Goal: Obtain resource: Download file/media

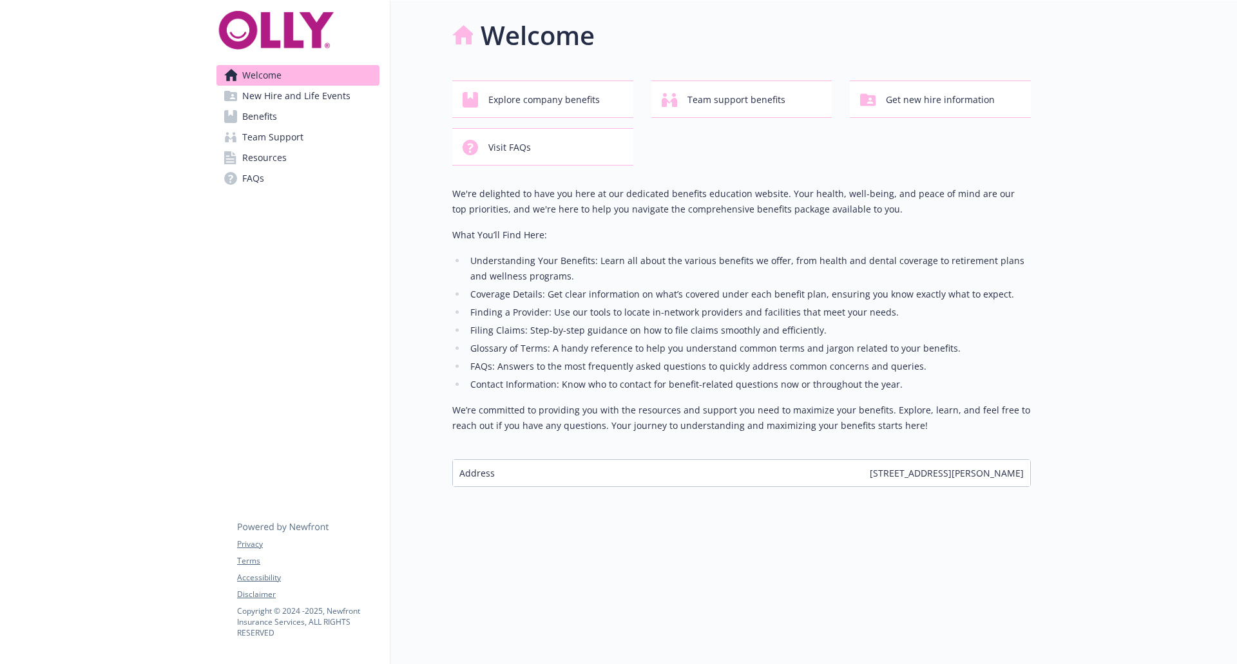
click at [269, 112] on span "Benefits" at bounding box center [259, 116] width 35 height 21
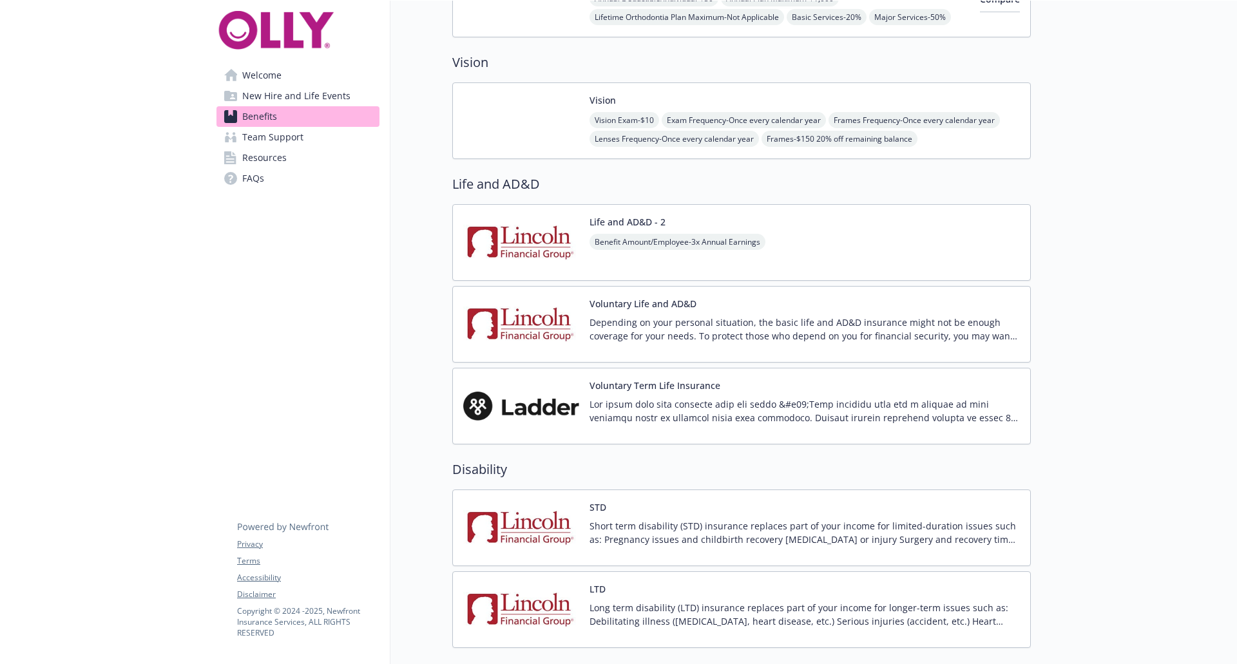
scroll to position [797, 0]
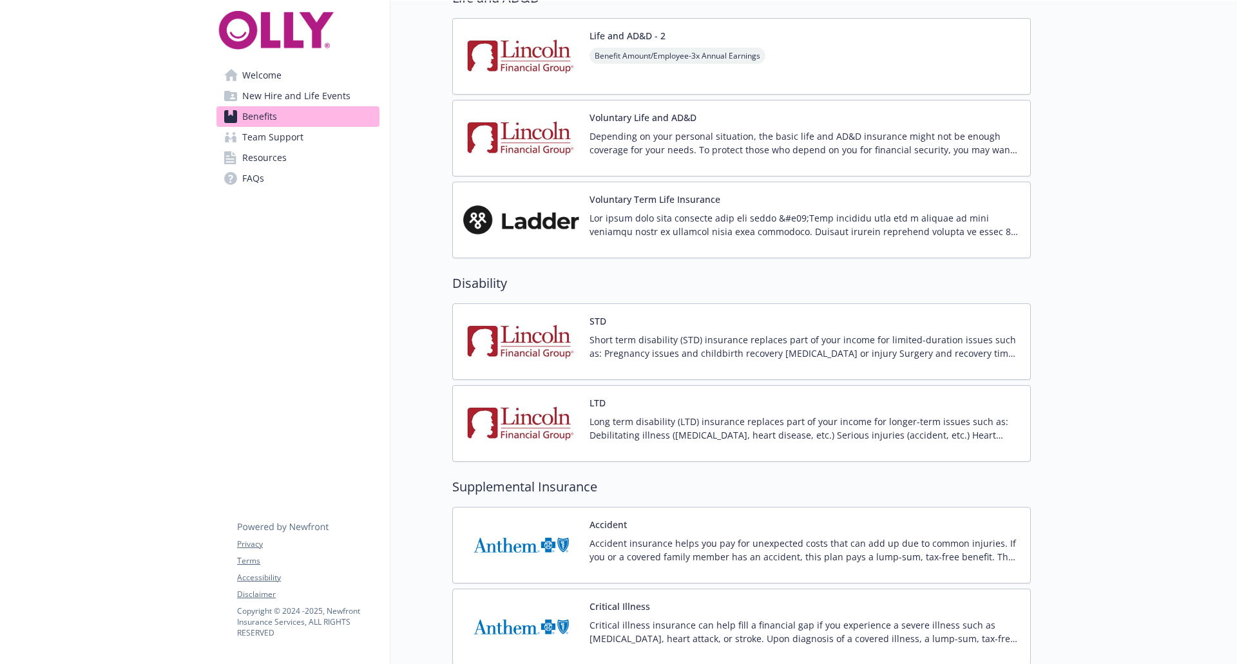
click at [697, 336] on p "Short term disability (STD) insurance replaces part of your income for limited-…" at bounding box center [805, 346] width 431 height 27
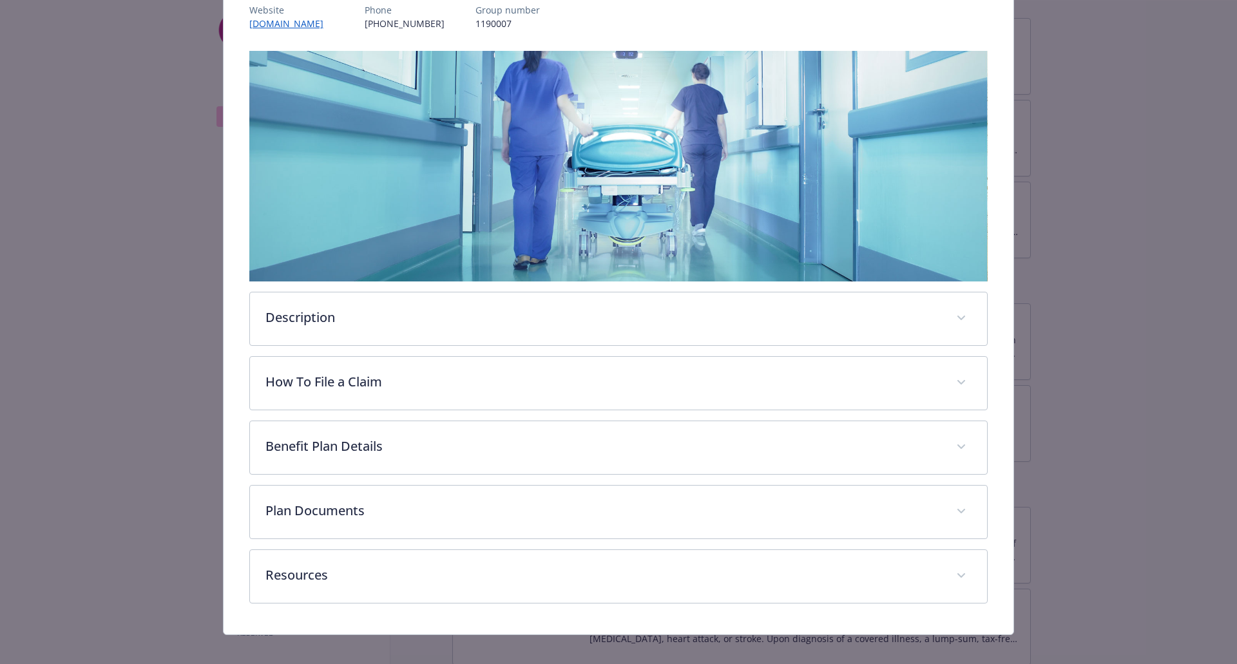
scroll to position [177, 0]
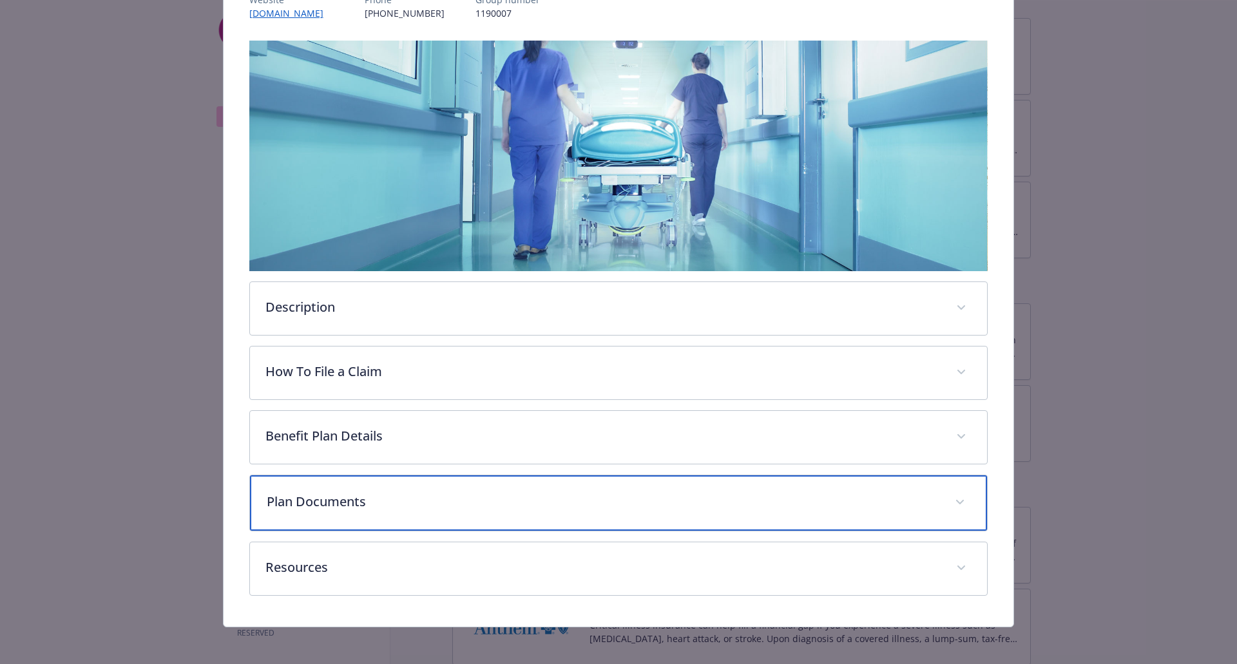
click at [525, 499] on p "Plan Documents" at bounding box center [603, 501] width 673 height 19
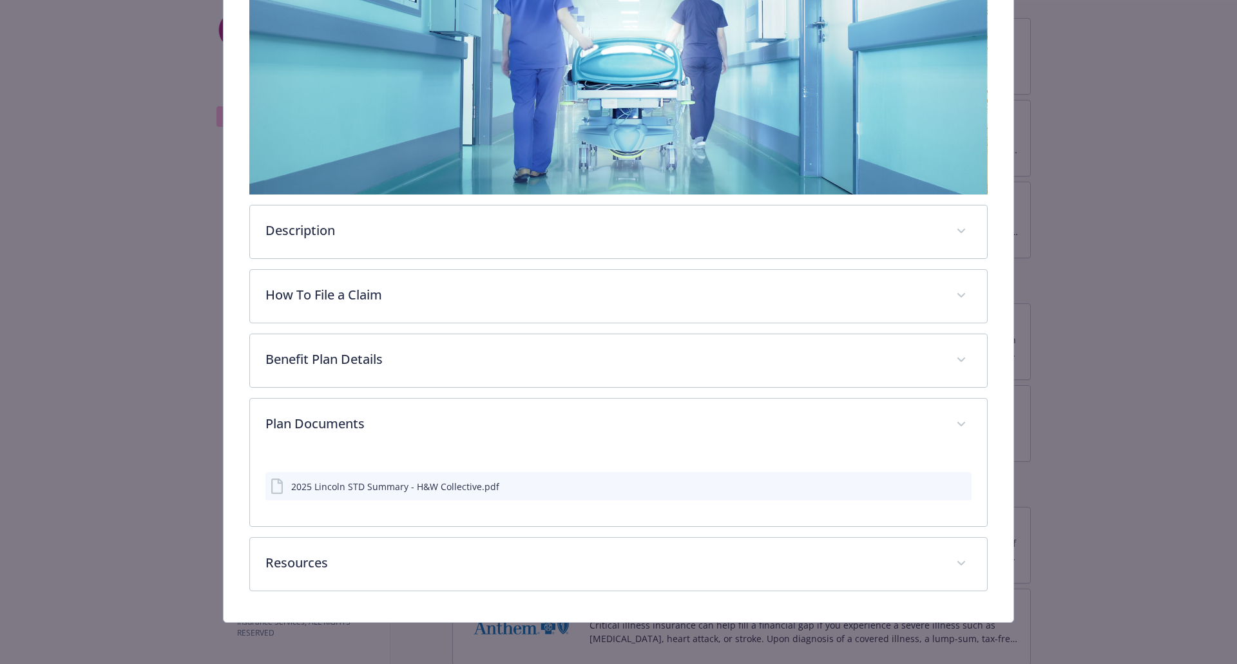
scroll to position [251, 0]
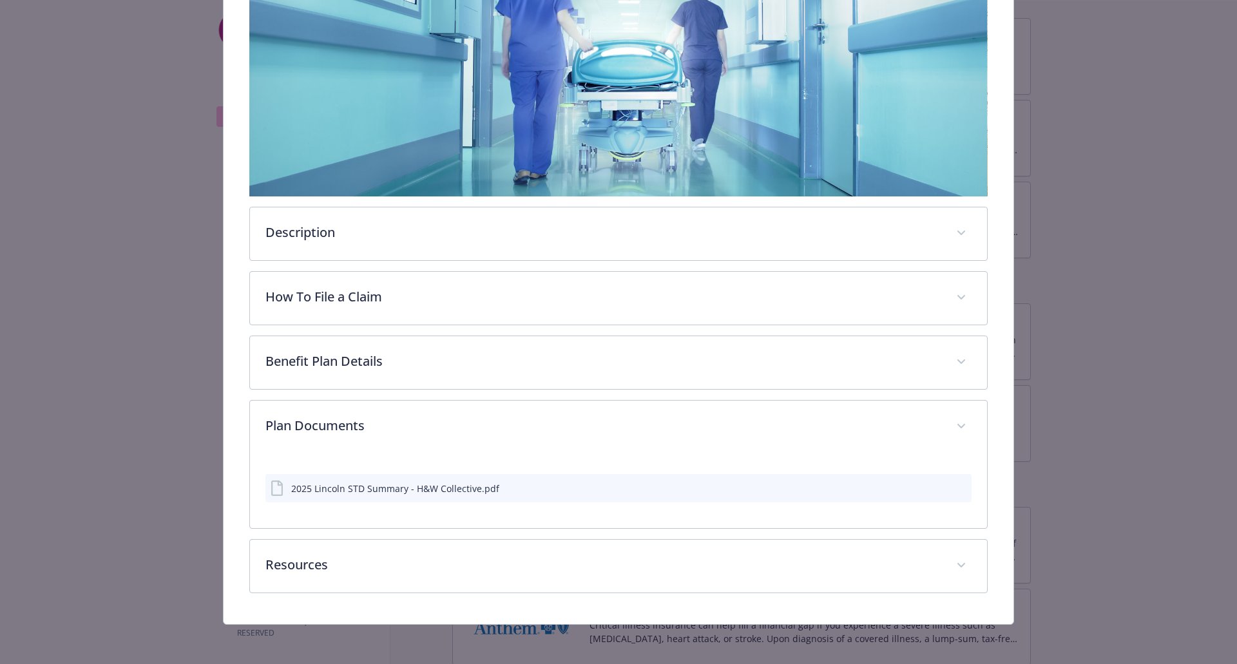
click at [426, 489] on div "2025 Lincoln STD Summary - H&W Collective.pdf" at bounding box center [395, 489] width 208 height 14
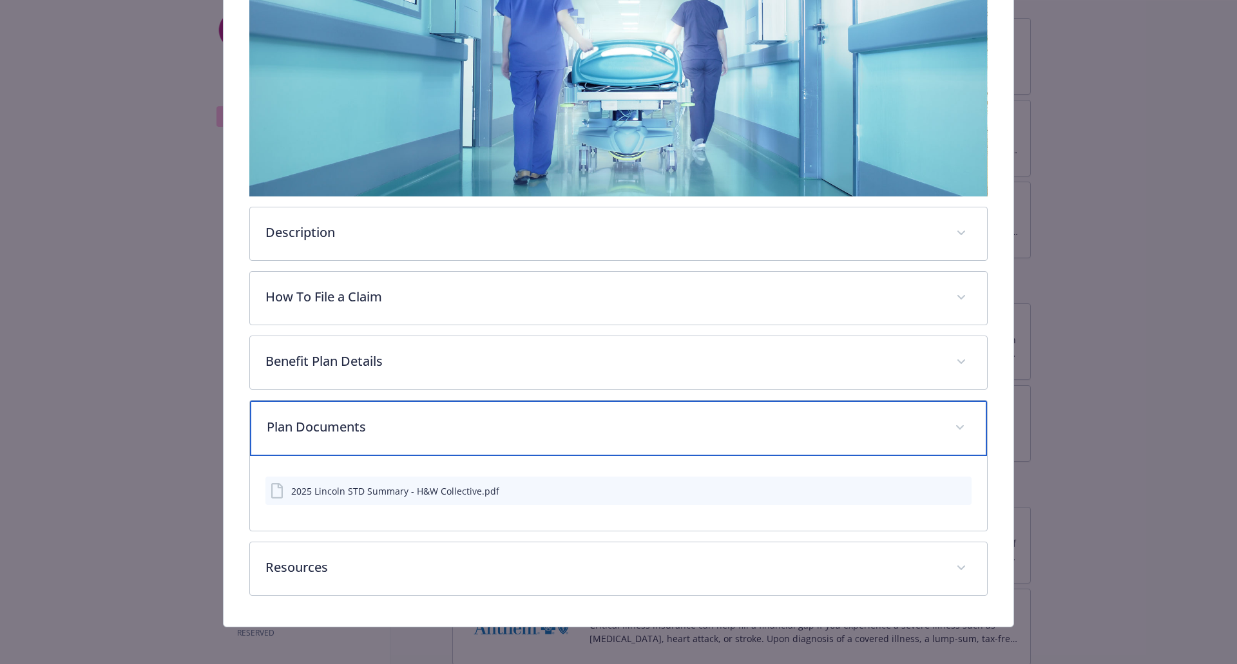
click at [331, 435] on div "Plan Documents" at bounding box center [619, 428] width 738 height 55
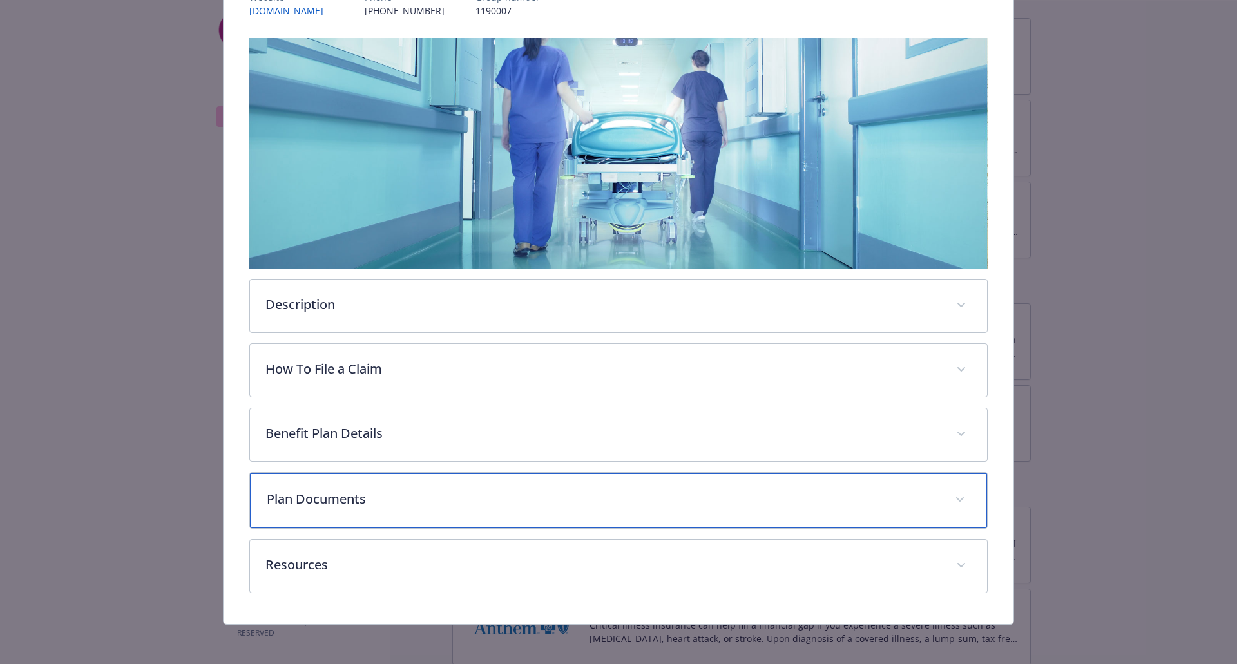
click at [331, 510] on div "Plan Documents" at bounding box center [619, 500] width 738 height 55
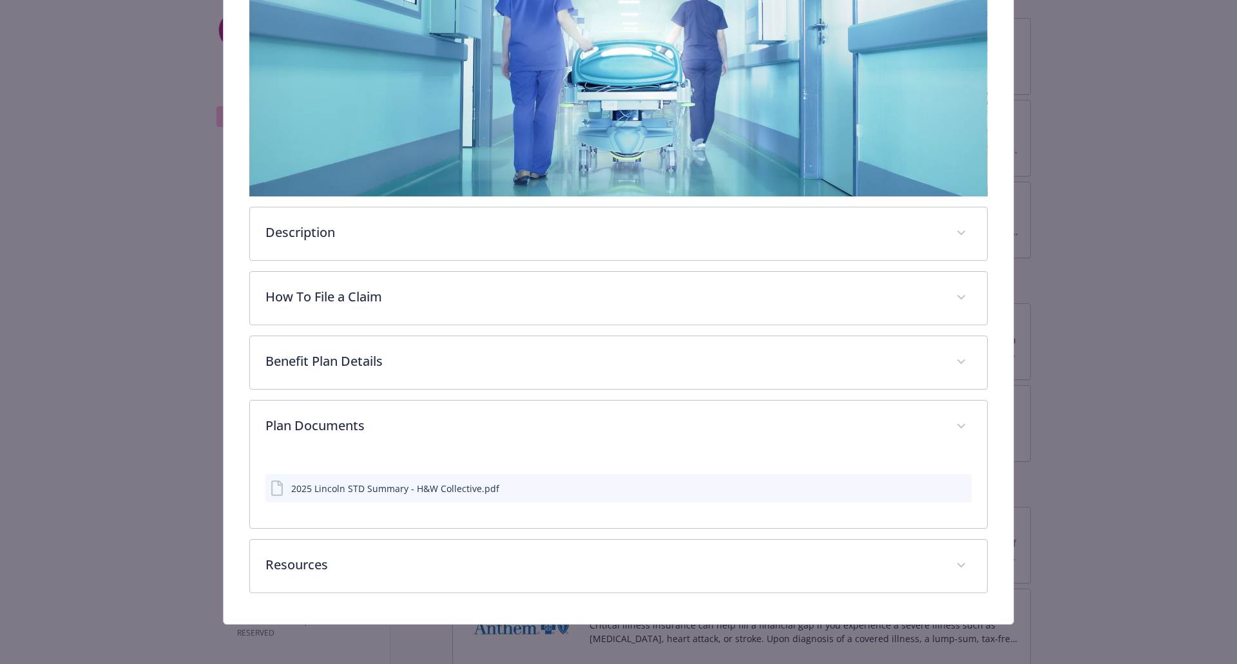
click at [510, 469] on div "2025 Lincoln STD Summary - H&W Collective.pdf" at bounding box center [619, 483] width 707 height 39
click at [523, 510] on div "2025 Lincoln STD Summary - H&W Collective.pdf" at bounding box center [619, 483] width 707 height 59
click at [933, 484] on icon "download file" at bounding box center [938, 488] width 10 height 10
click at [945, 466] on div "Download file Download file" at bounding box center [931, 467] width 70 height 20
click at [933, 485] on icon "download file" at bounding box center [938, 488] width 10 height 10
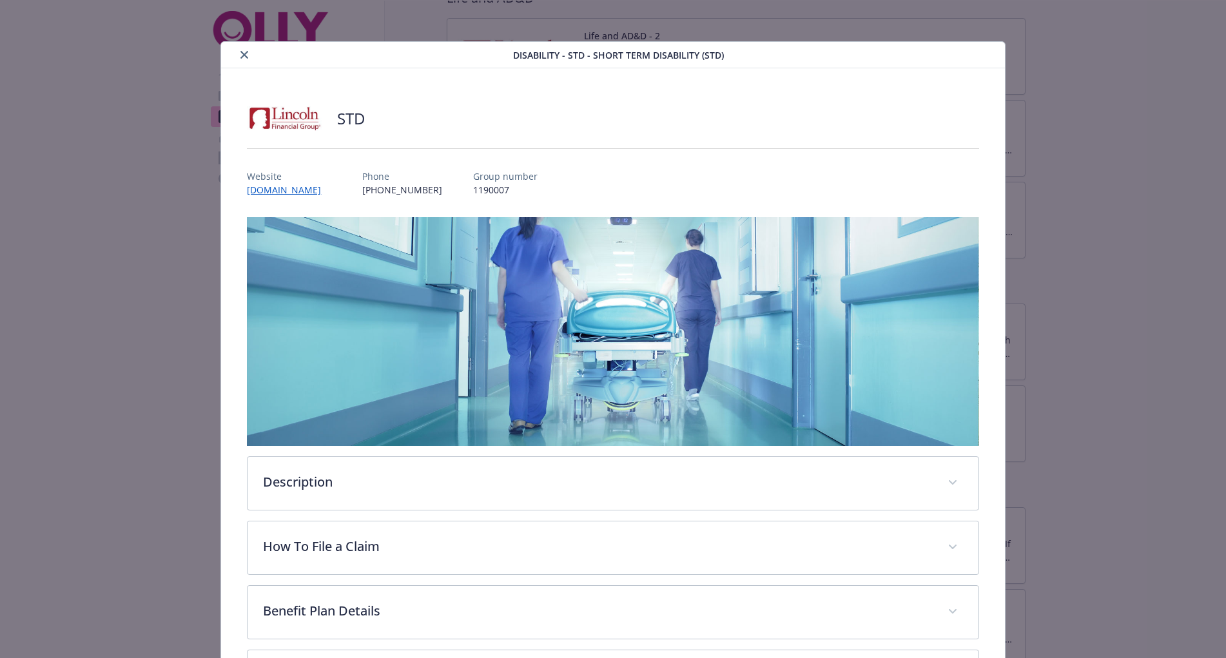
scroll to position [256, 0]
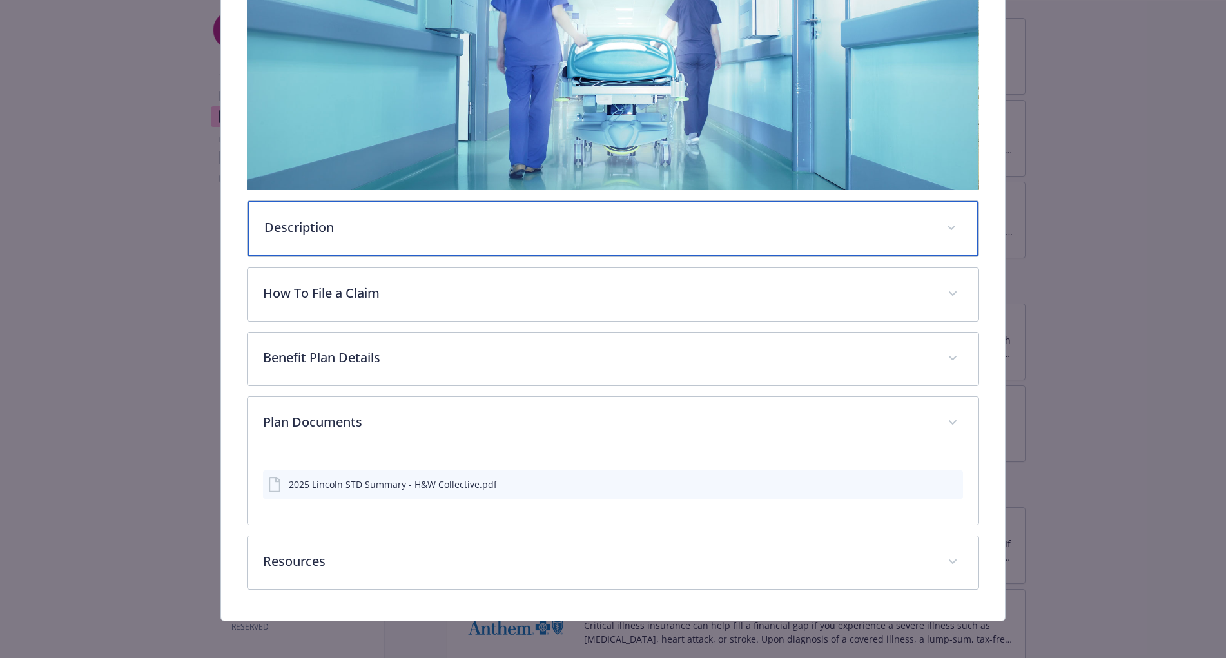
click at [297, 213] on div "Description" at bounding box center [612, 228] width 730 height 55
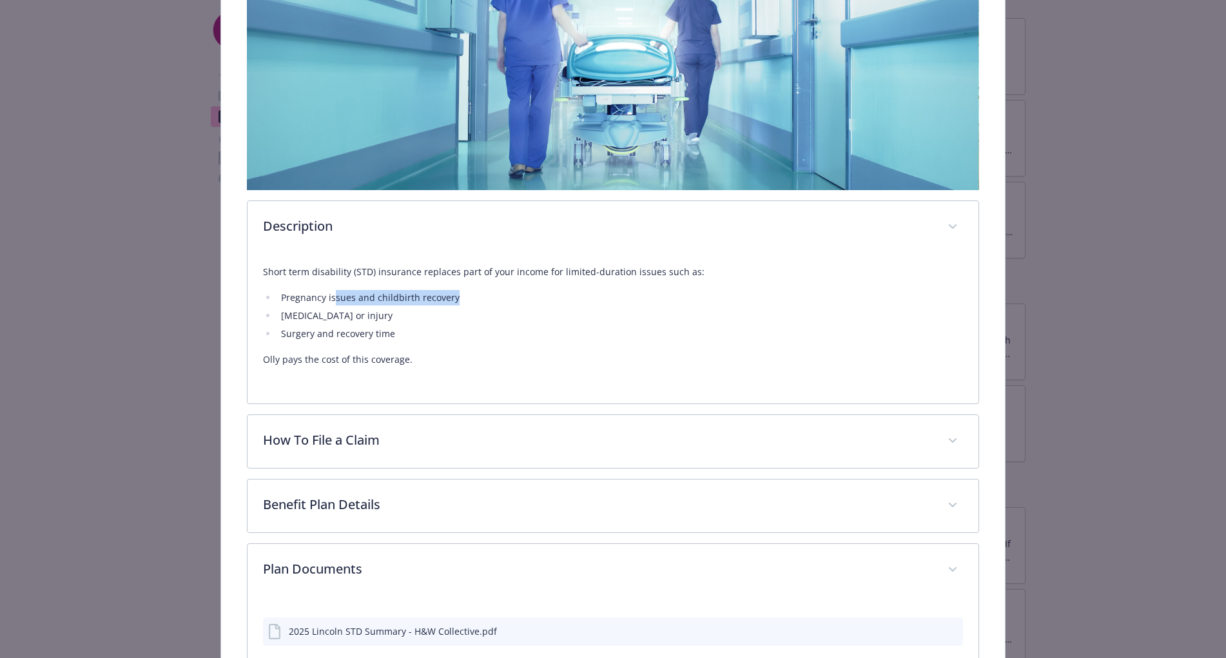
drag, startPoint x: 336, startPoint y: 280, endPoint x: 615, endPoint y: 284, distance: 279.1
click at [615, 278] on div "Short term disability (STD) insurance replaces part of your income for limited-…" at bounding box center [612, 315] width 699 height 103
click at [618, 315] on li "[MEDICAL_DATA] or injury" at bounding box center [619, 315] width 685 height 15
drag, startPoint x: 276, startPoint y: 358, endPoint x: 428, endPoint y: 361, distance: 152.1
click at [428, 361] on p "Olly pays the cost of this coverage." at bounding box center [612, 359] width 699 height 15
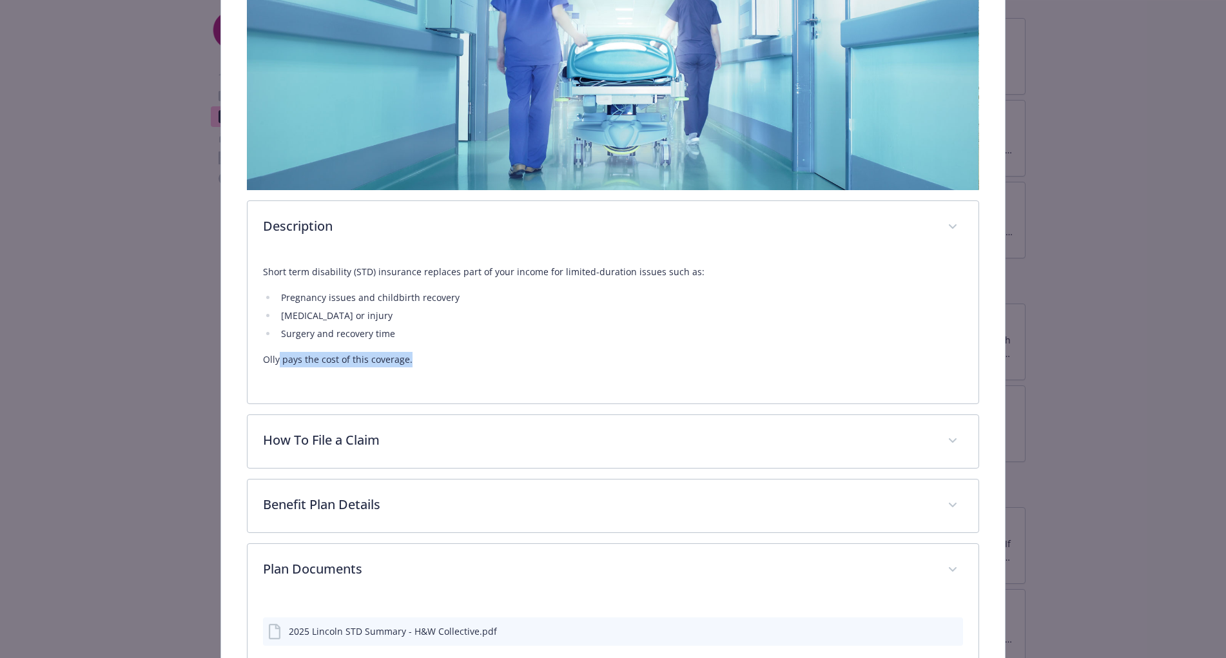
click at [429, 362] on p "Olly pays the cost of this coverage." at bounding box center [612, 359] width 699 height 15
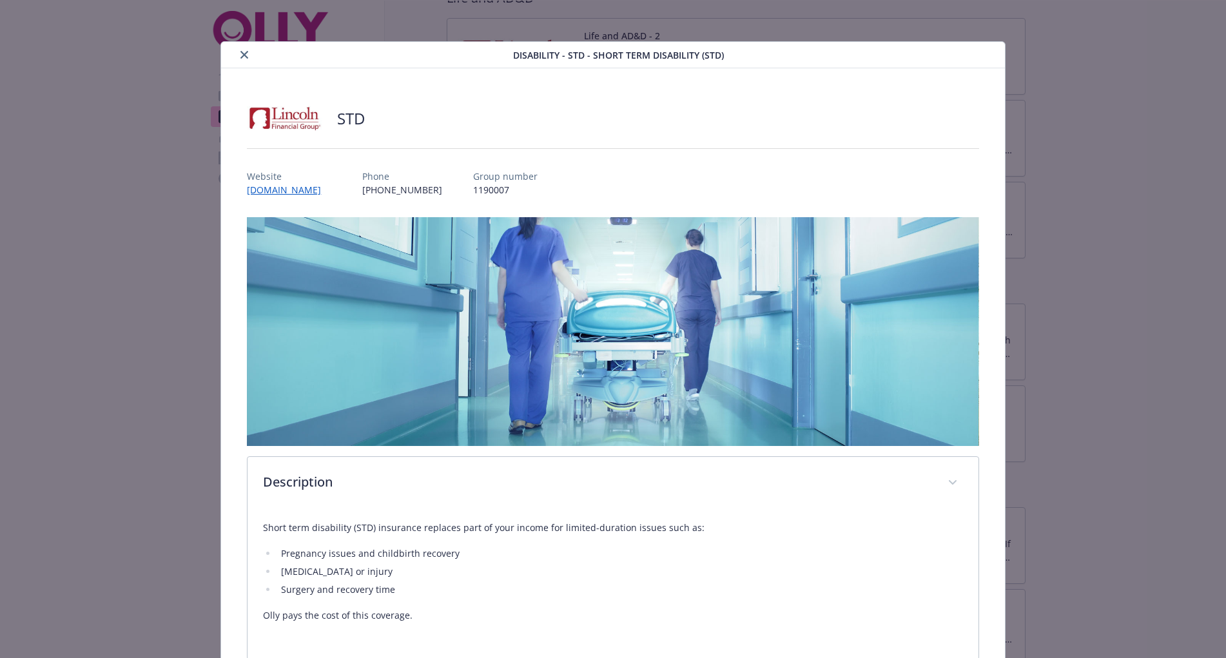
scroll to position [405, 0]
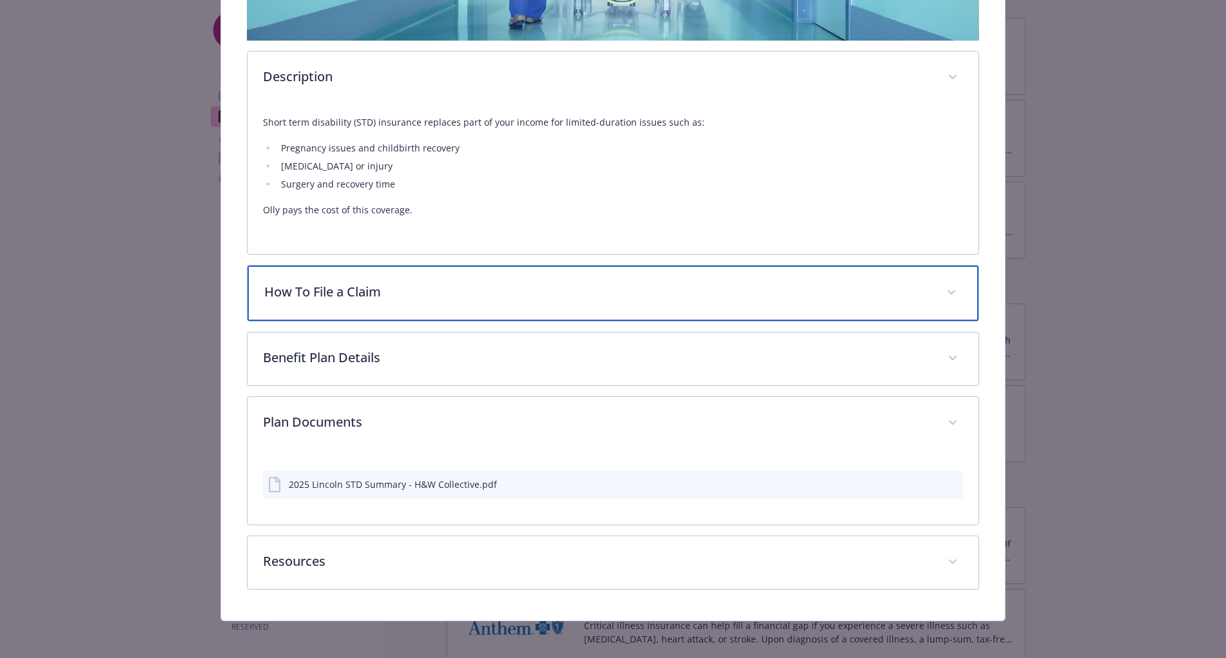
click at [442, 289] on p "How To File a Claim" at bounding box center [597, 291] width 666 height 19
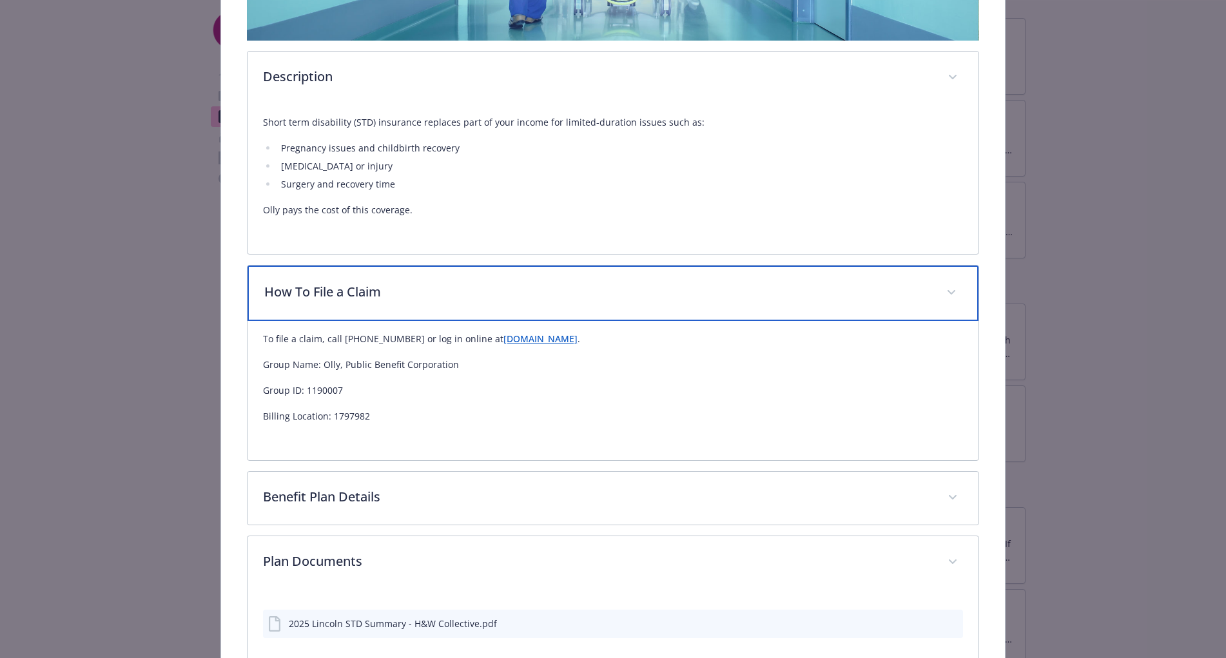
scroll to position [0, 0]
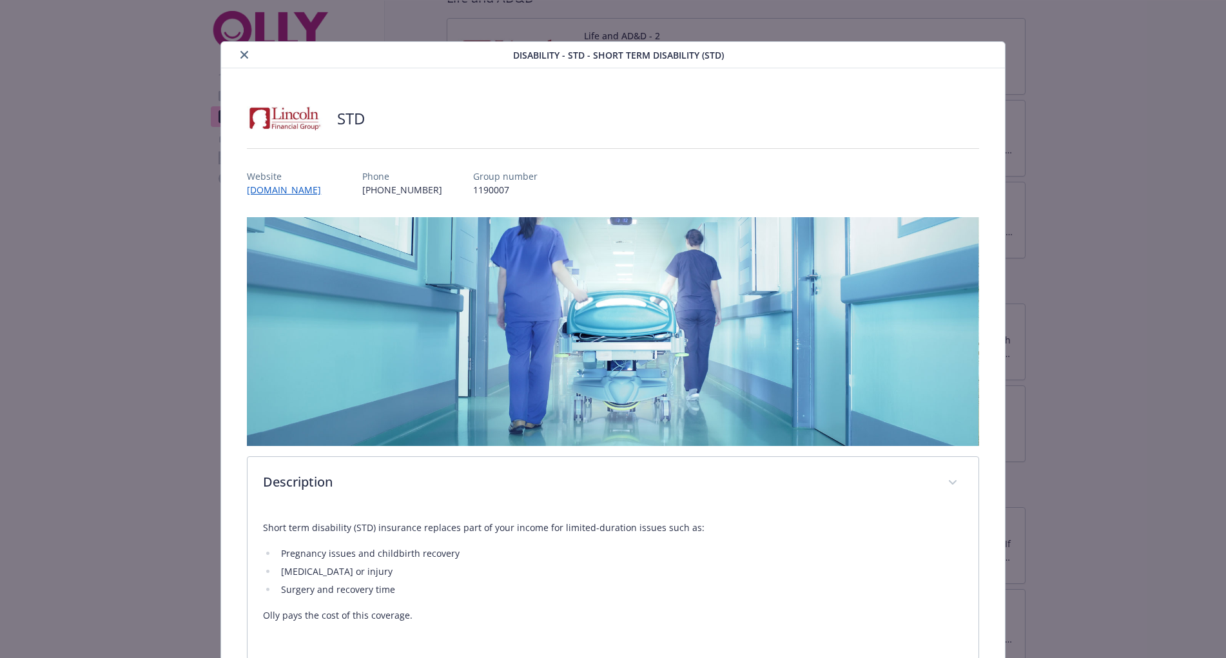
click at [244, 53] on icon "close" at bounding box center [244, 55] width 8 height 8
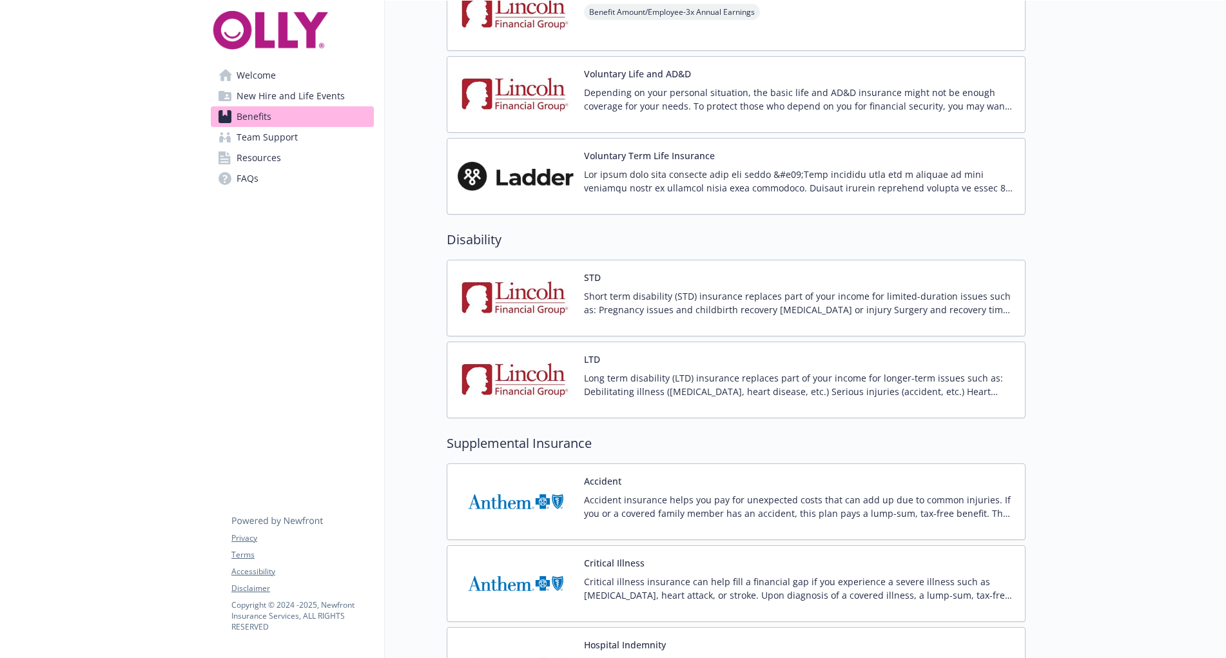
click at [689, 390] on p "Long term disability (LTD) insurance replaces part of your income for longer-te…" at bounding box center [799, 384] width 431 height 27
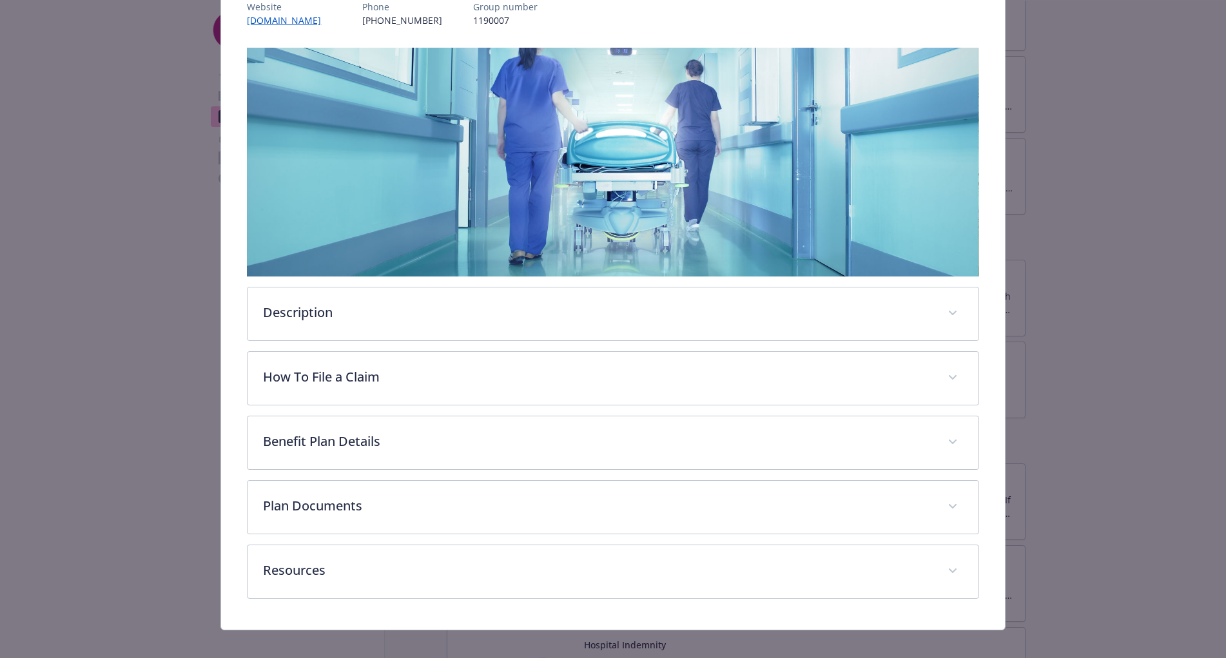
scroll to position [181, 0]
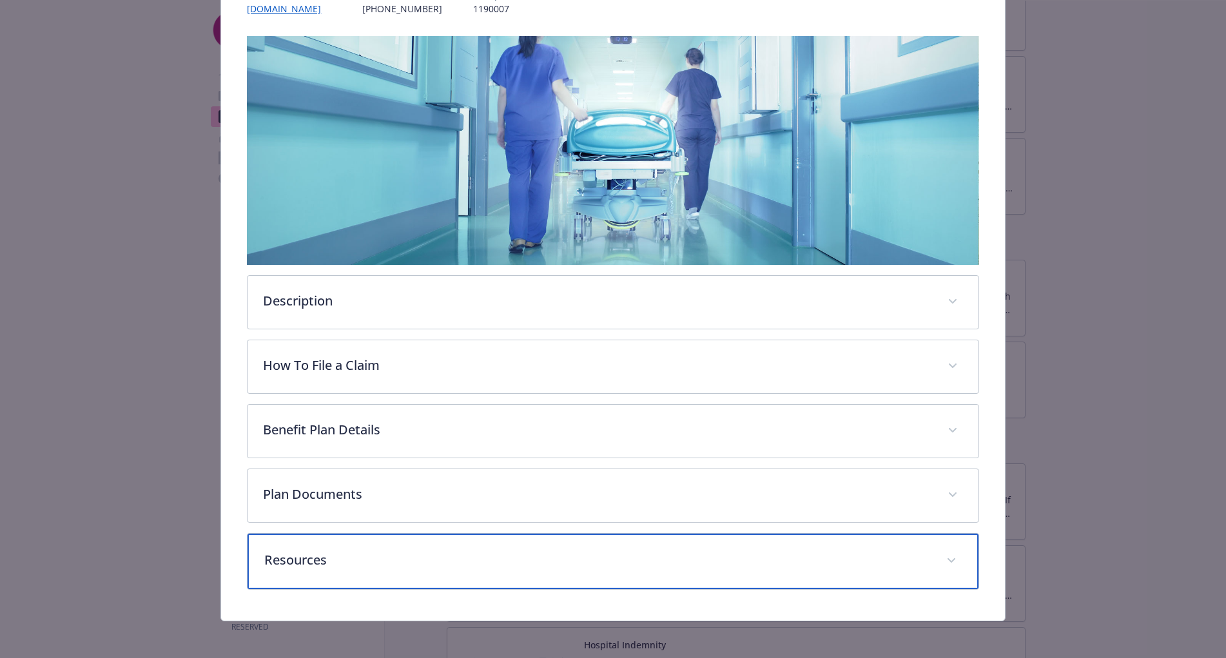
click at [557, 574] on div "Resources" at bounding box center [612, 561] width 730 height 55
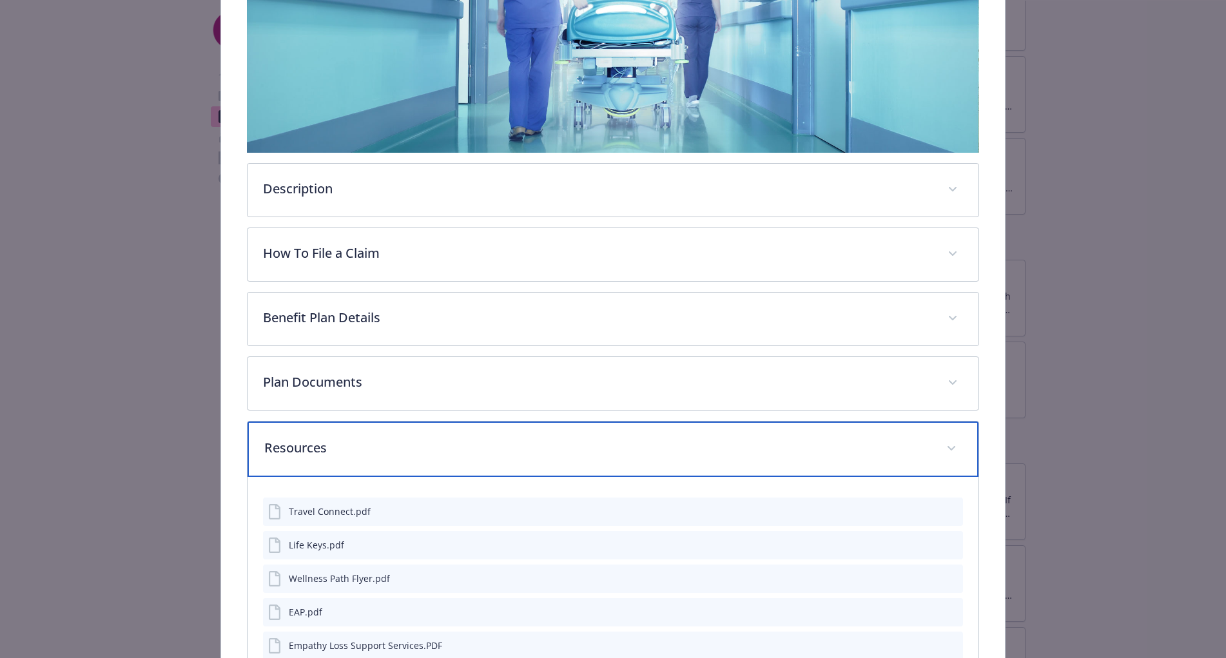
scroll to position [293, 0]
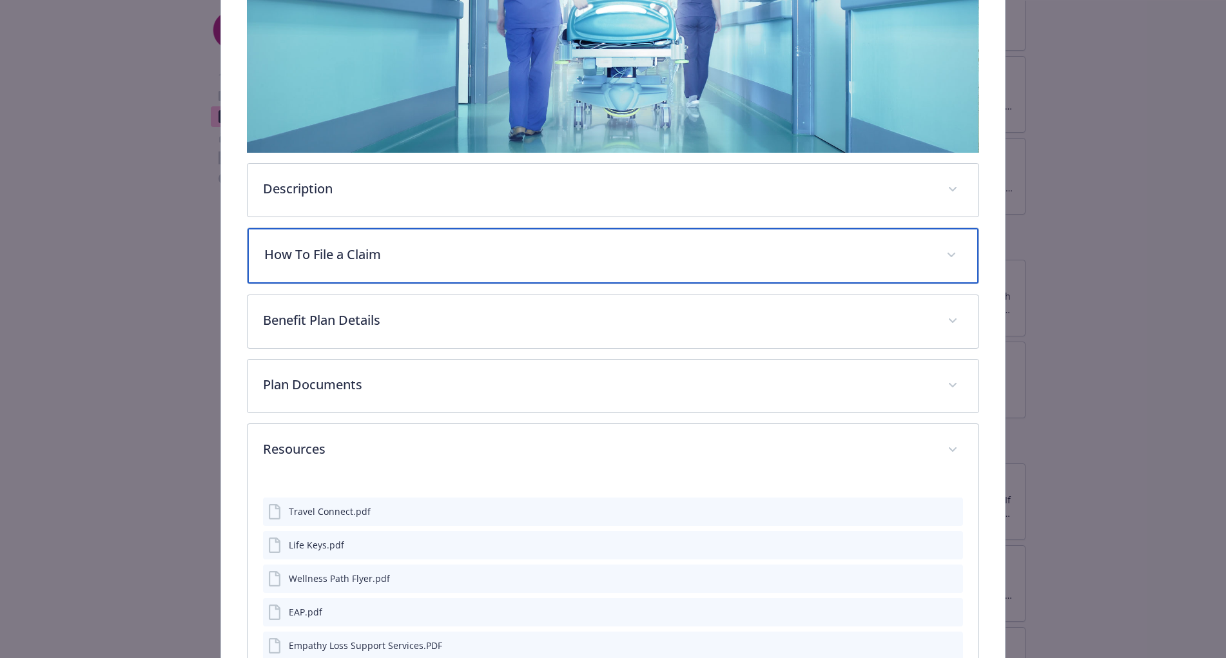
drag, startPoint x: 496, startPoint y: 276, endPoint x: 481, endPoint y: 218, distance: 59.9
click at [481, 218] on div "Description Long term disability (LTD) insurance replaces part of your income f…" at bounding box center [612, 305] width 731 height 762
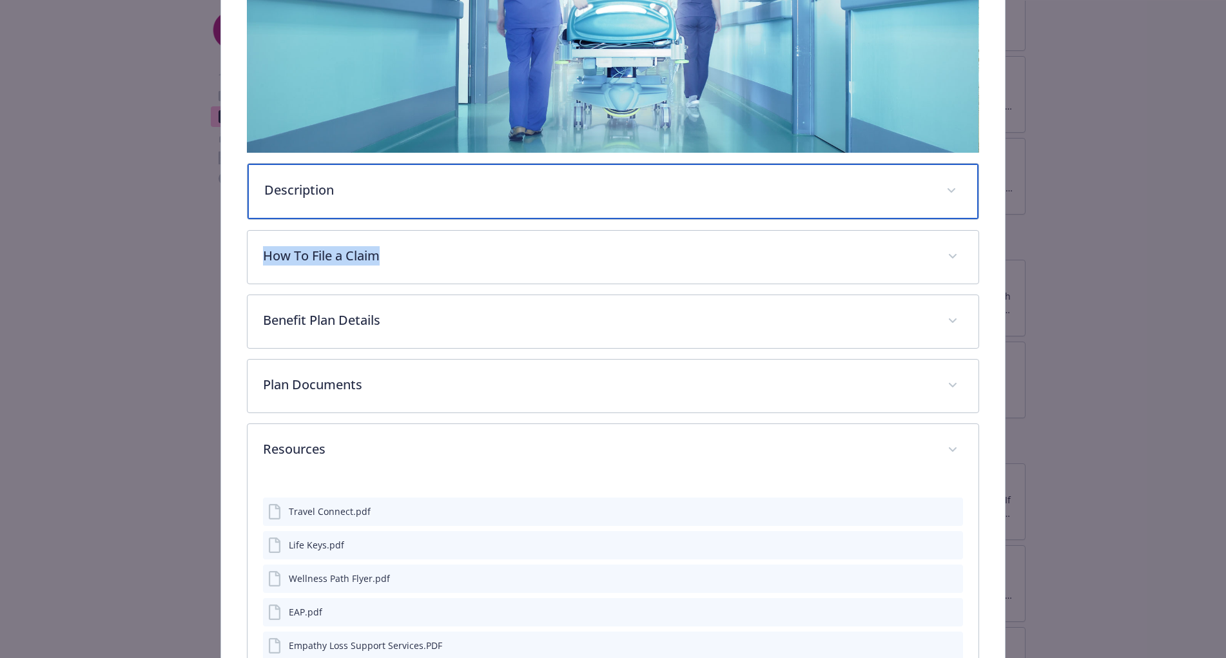
click at [483, 193] on p "Description" at bounding box center [597, 189] width 666 height 19
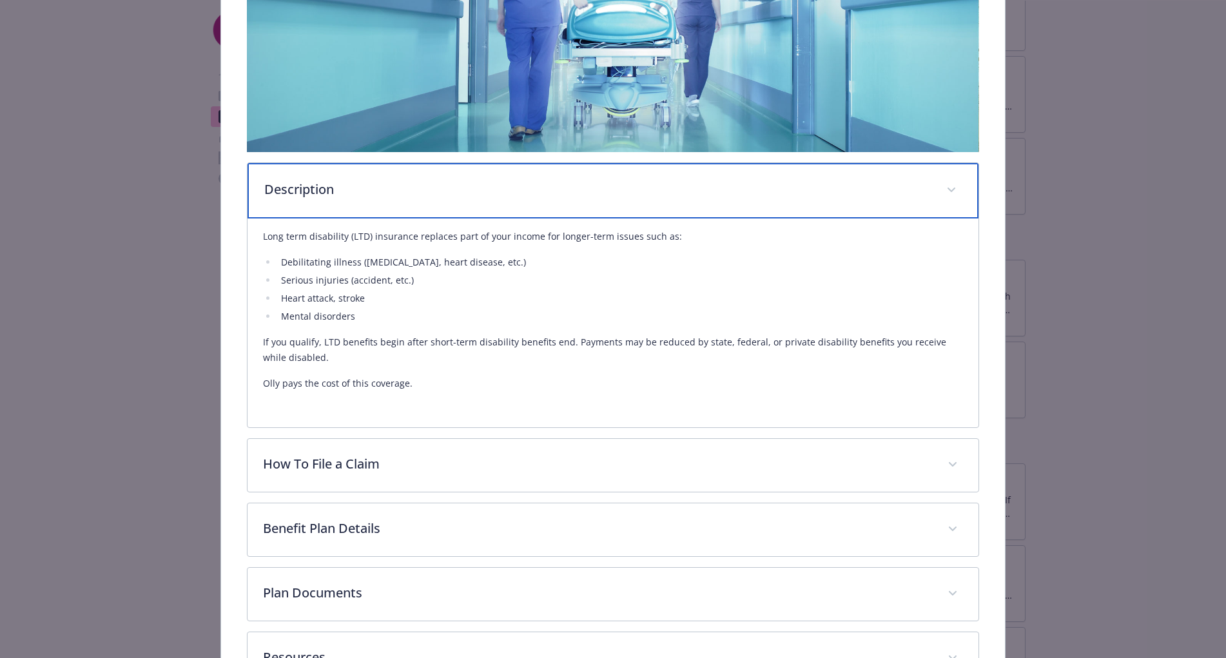
scroll to position [295, 0]
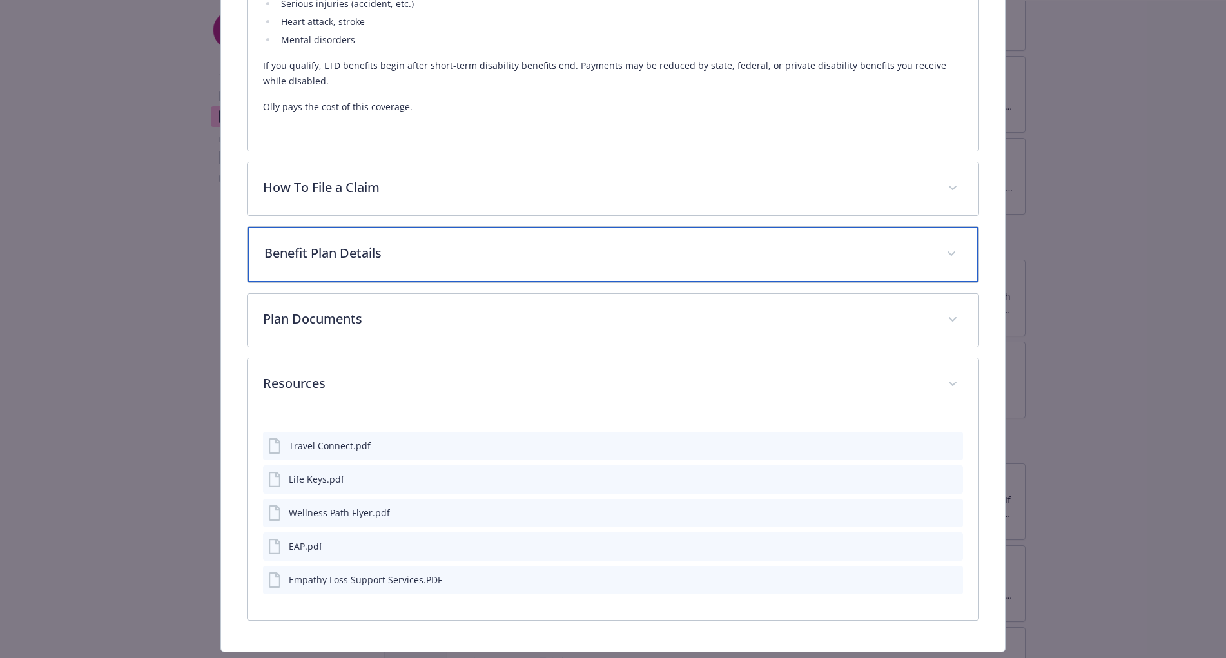
click at [470, 269] on div "Benefit Plan Details" at bounding box center [612, 254] width 730 height 55
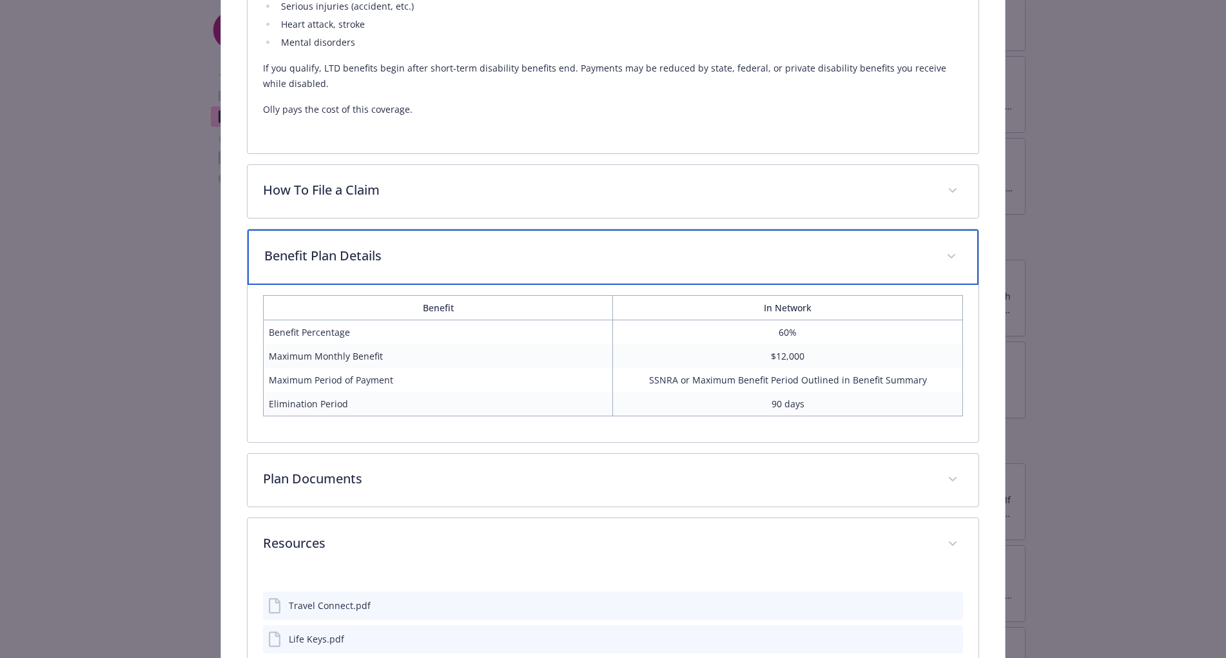
scroll to position [631, 0]
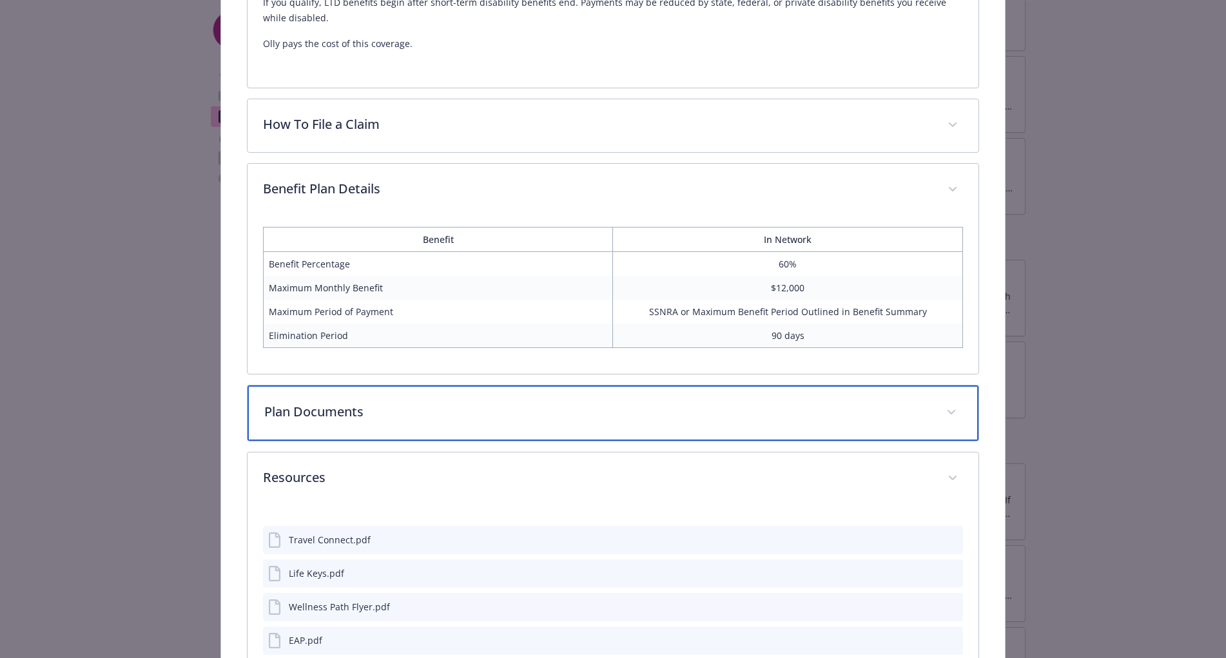
click at [441, 387] on div "Plan Documents" at bounding box center [612, 412] width 730 height 55
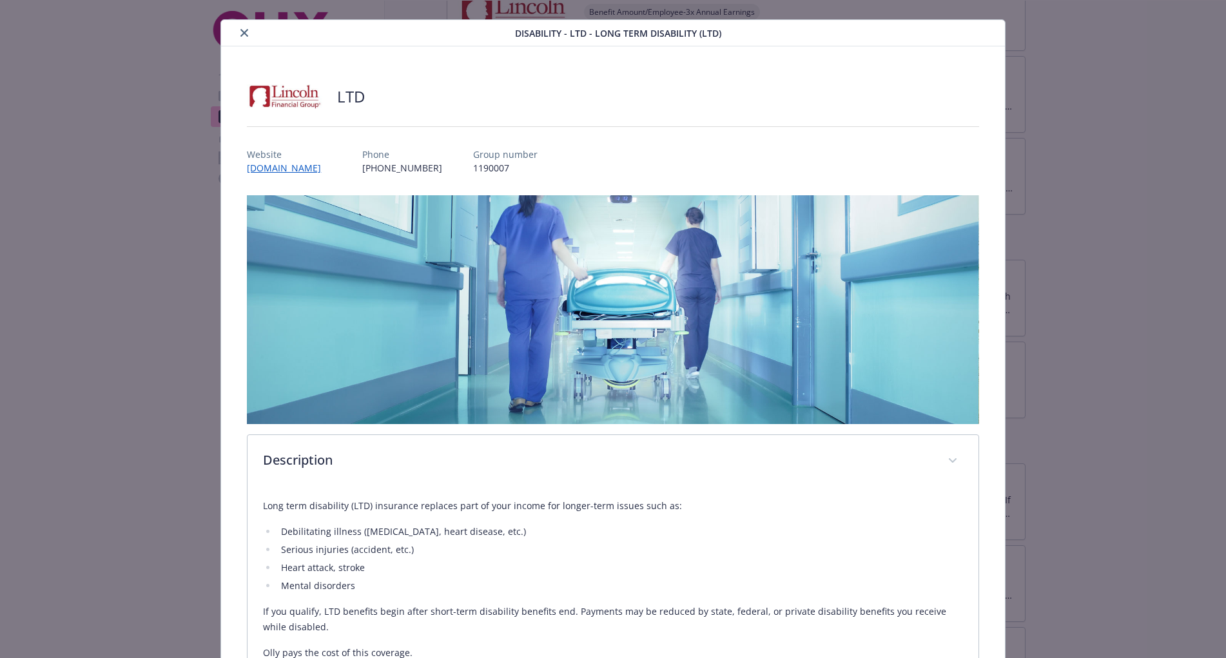
scroll to position [22, 0]
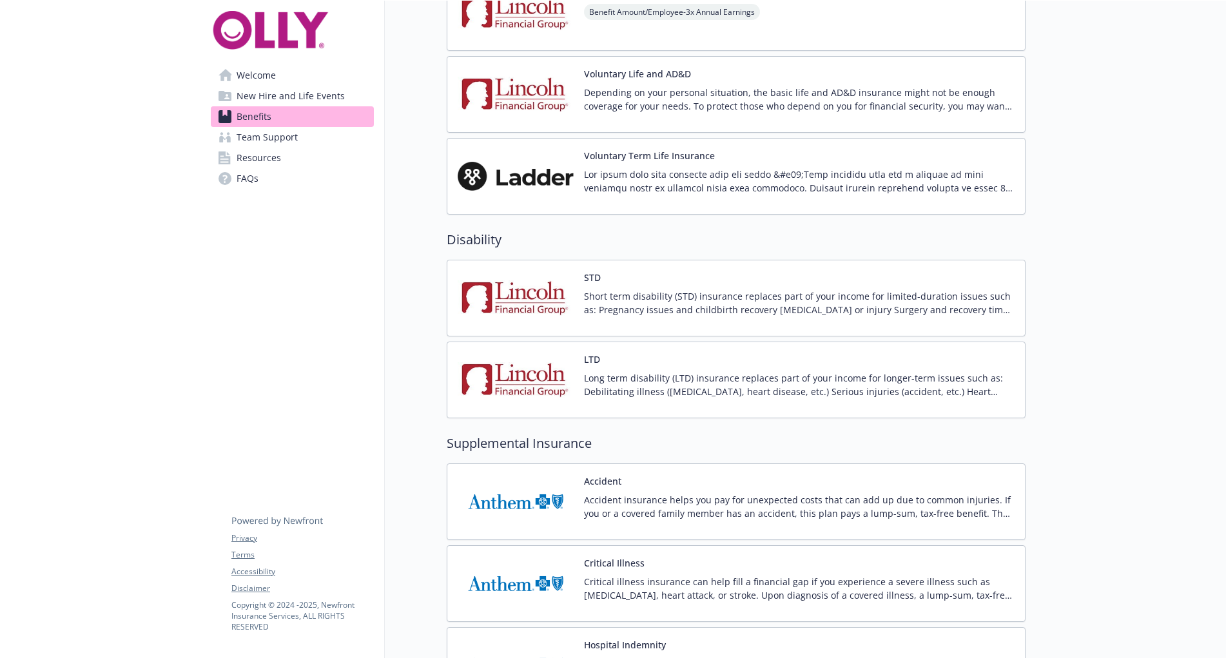
click at [614, 304] on p "Short term disability (STD) insurance replaces part of your income for limited-…" at bounding box center [799, 302] width 431 height 27
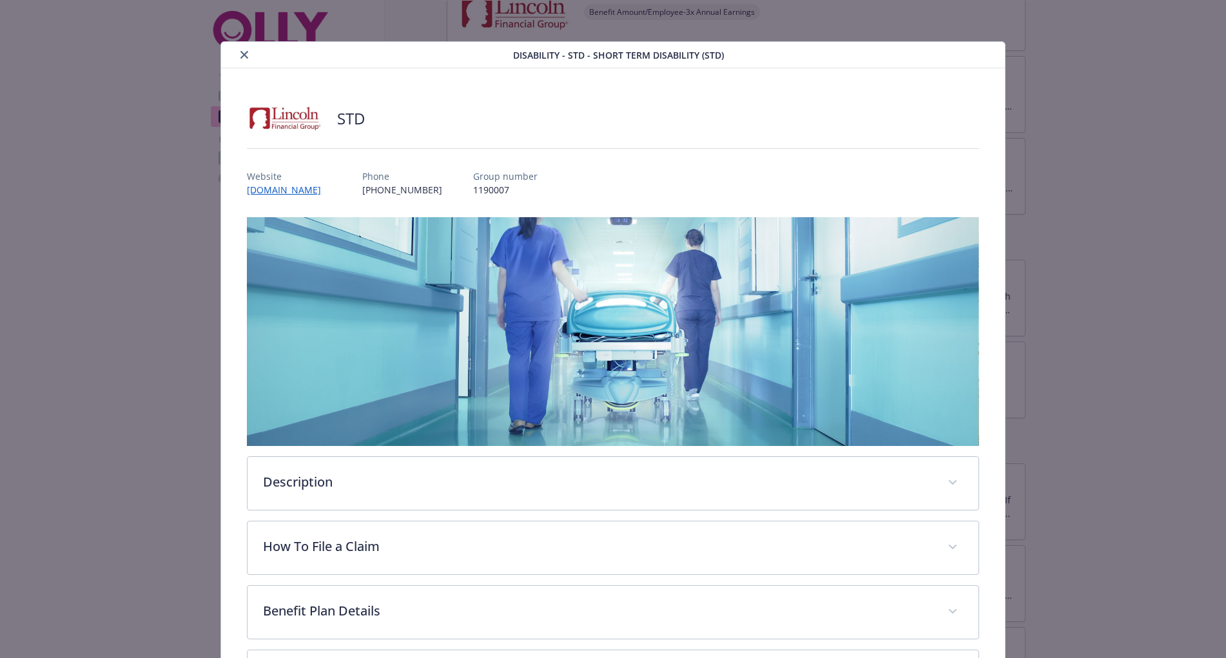
scroll to position [181, 0]
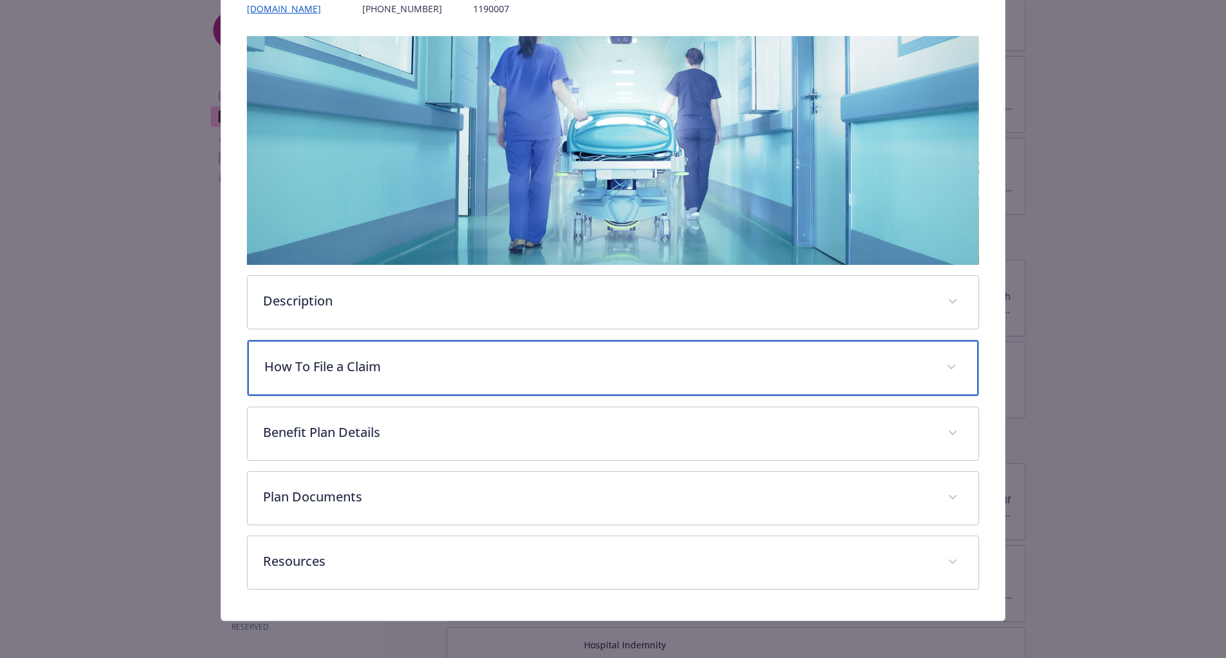
click at [485, 368] on p "How To File a Claim" at bounding box center [597, 366] width 666 height 19
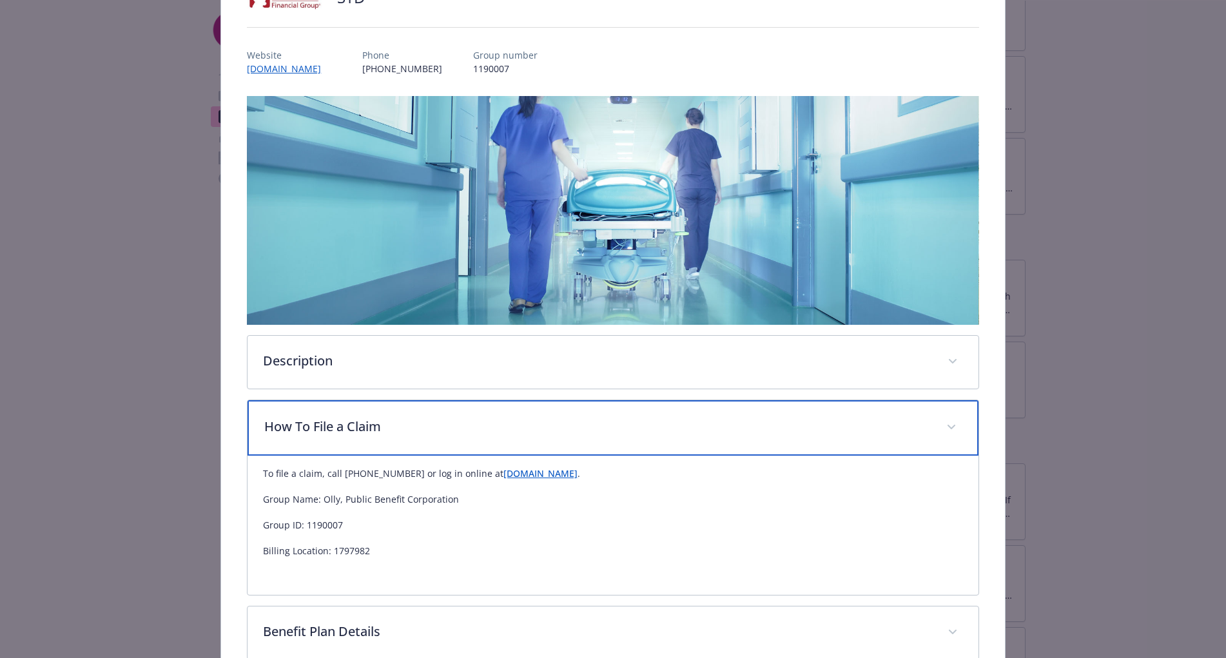
scroll to position [0, 0]
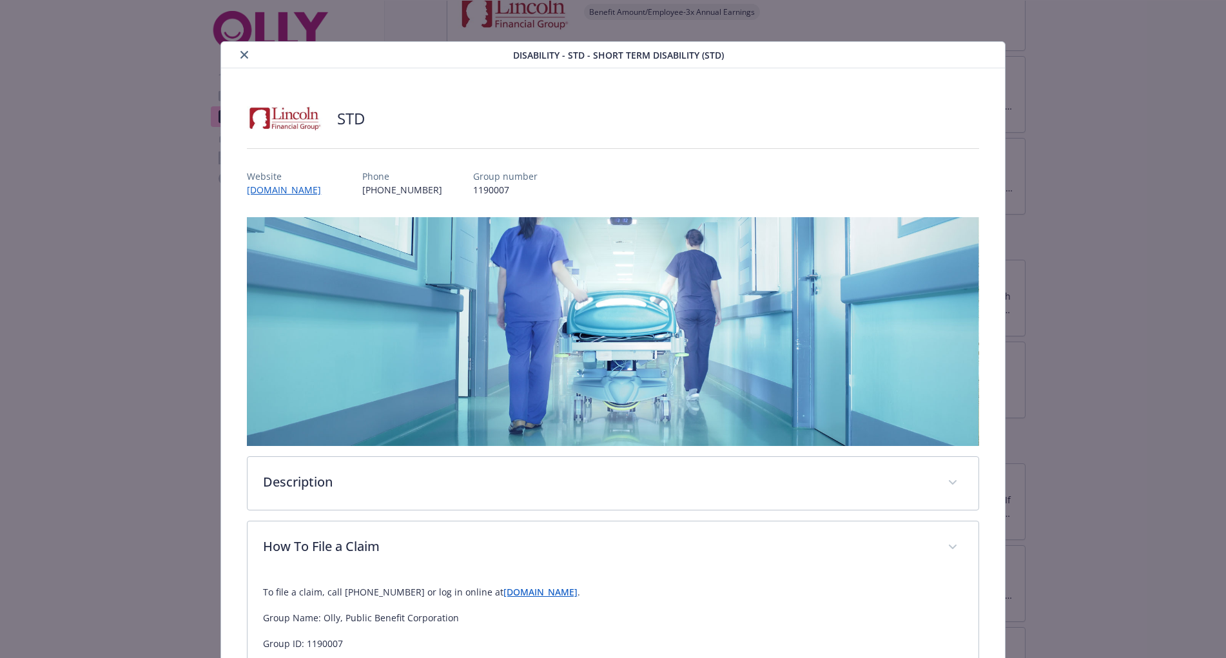
click at [247, 54] on button "close" at bounding box center [244, 54] width 15 height 15
